Goal: Navigation & Orientation: Understand site structure

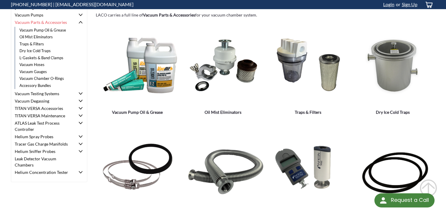
scroll to position [62, 0]
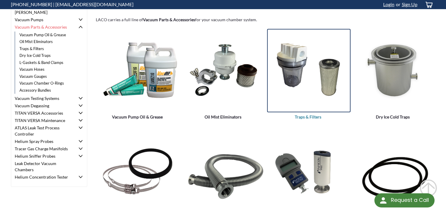
click at [301, 96] on img "Traps & Filters" at bounding box center [308, 70] width 83 height 60
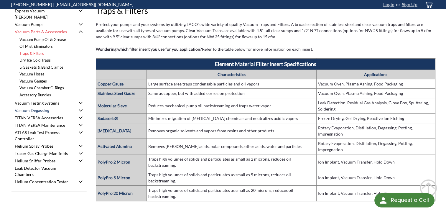
scroll to position [29, 0]
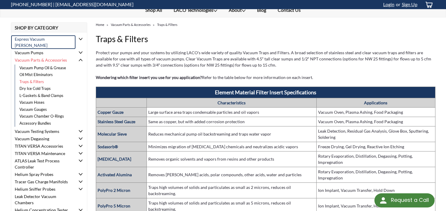
click at [34, 38] on link "Express Vacuum [PERSON_NAME]" at bounding box center [43, 42] width 65 height 14
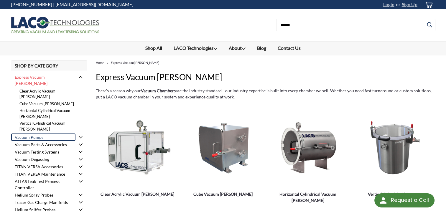
click at [36, 134] on link "Vacuum Pumps" at bounding box center [43, 137] width 65 height 7
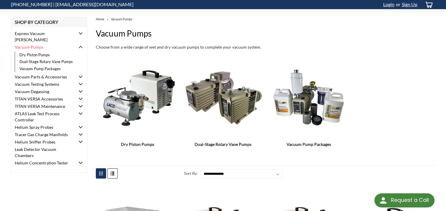
scroll to position [20, 0]
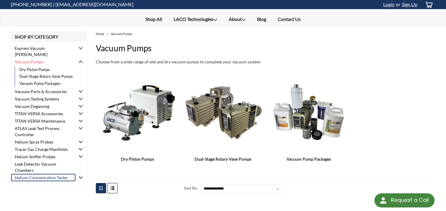
click at [46, 174] on link "Helium Concentration Tester" at bounding box center [43, 177] width 65 height 7
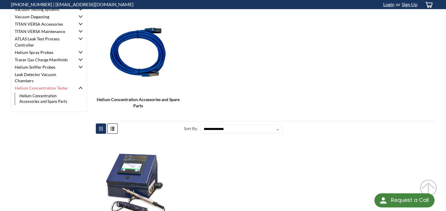
scroll to position [55, 0]
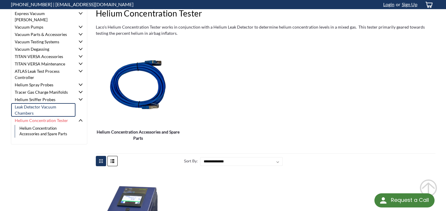
click at [33, 105] on link "Leak Detector Vacuum Chambers" at bounding box center [43, 110] width 65 height 14
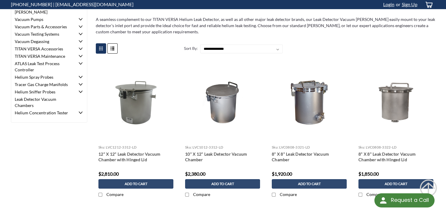
scroll to position [63, 0]
click at [44, 81] on link "Tracer Gas Charge Manifolds" at bounding box center [43, 84] width 65 height 7
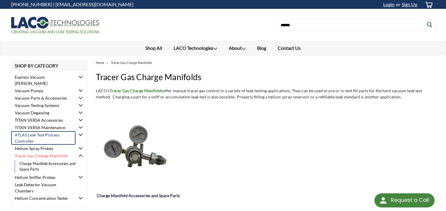
click at [52, 131] on link "ATLAS Leak Test Process Controller" at bounding box center [43, 138] width 65 height 14
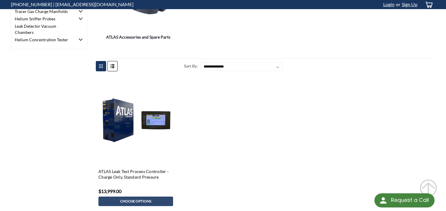
scroll to position [68, 0]
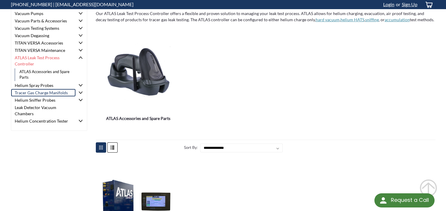
click at [33, 89] on link "Tracer Gas Charge Manifolds" at bounding box center [43, 92] width 65 height 7
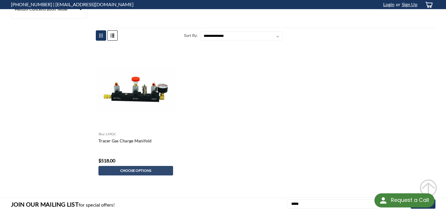
scroll to position [180, 0]
